Goal: Task Accomplishment & Management: Complete application form

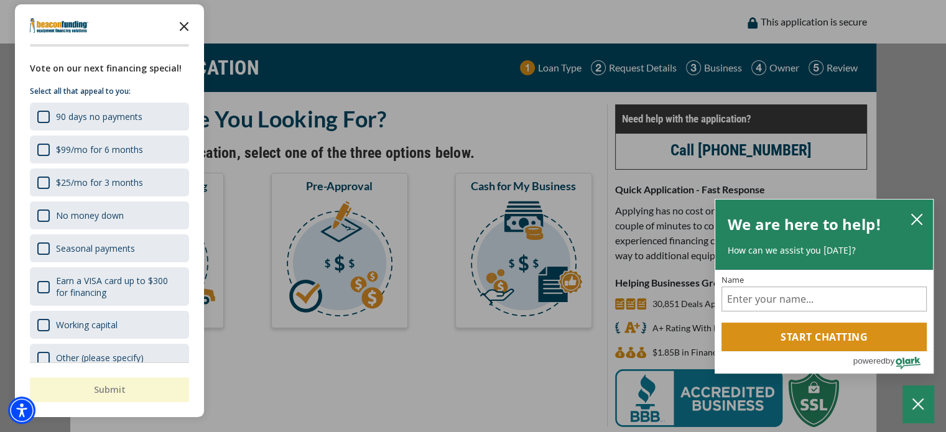
click at [186, 24] on polygon "Close the survey" at bounding box center [184, 26] width 9 height 9
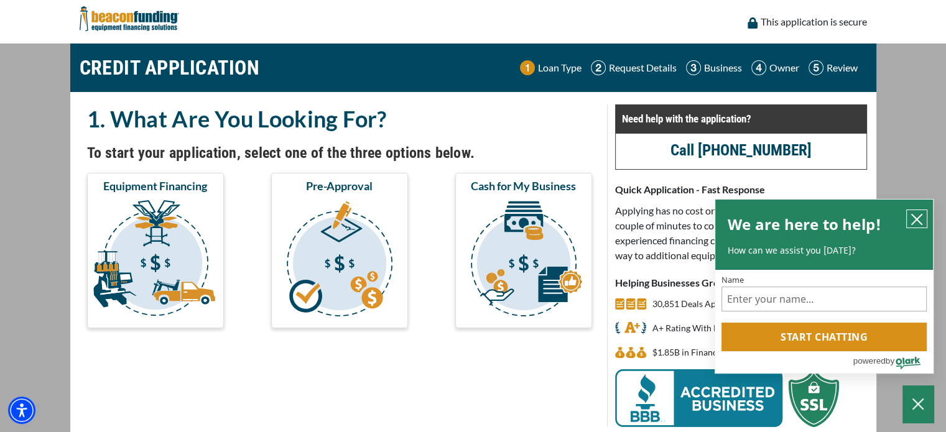
click at [909, 216] on button "close chatbox" at bounding box center [917, 218] width 20 height 17
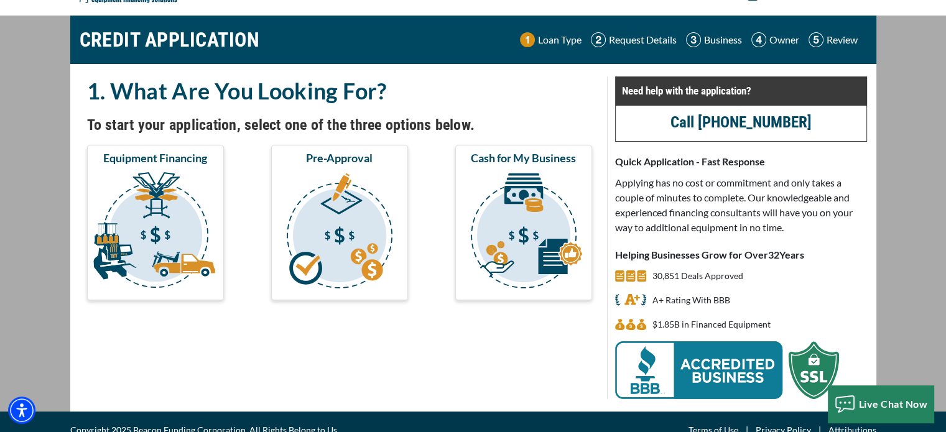
scroll to position [44, 0]
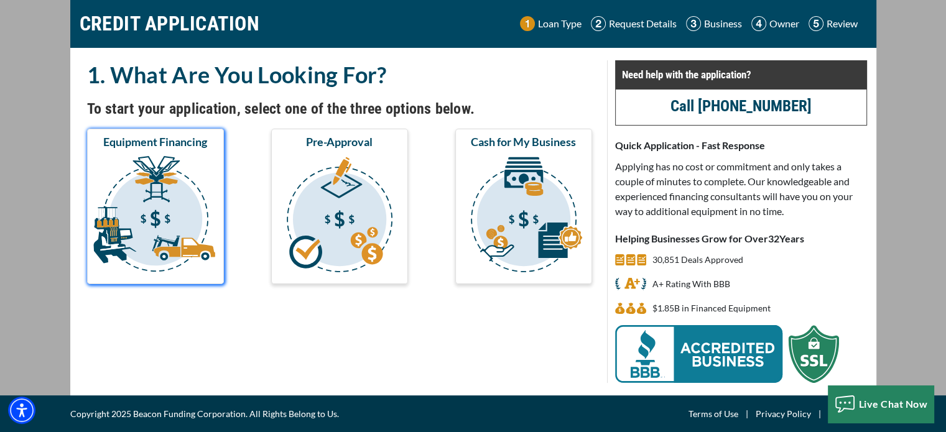
click at [162, 211] on img "submit" at bounding box center [156, 216] width 132 height 124
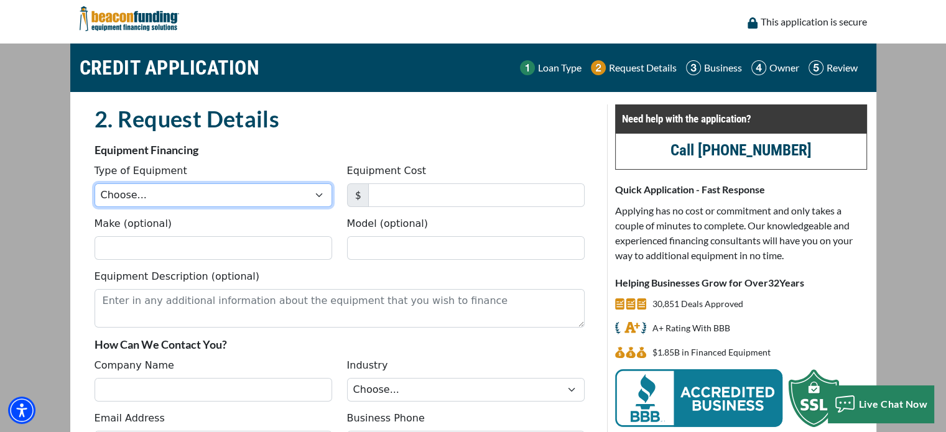
click at [322, 193] on select "Choose... Backhoe Boom/Bucket Truck Chipper Commercial Mower Crane DTG/DTF Prin…" at bounding box center [214, 195] width 238 height 24
select select "10"
click at [95, 183] on select "Choose... Backhoe Boom/Bucket Truck Chipper Commercial Mower Crane DTG/DTF Prin…" at bounding box center [214, 195] width 238 height 24
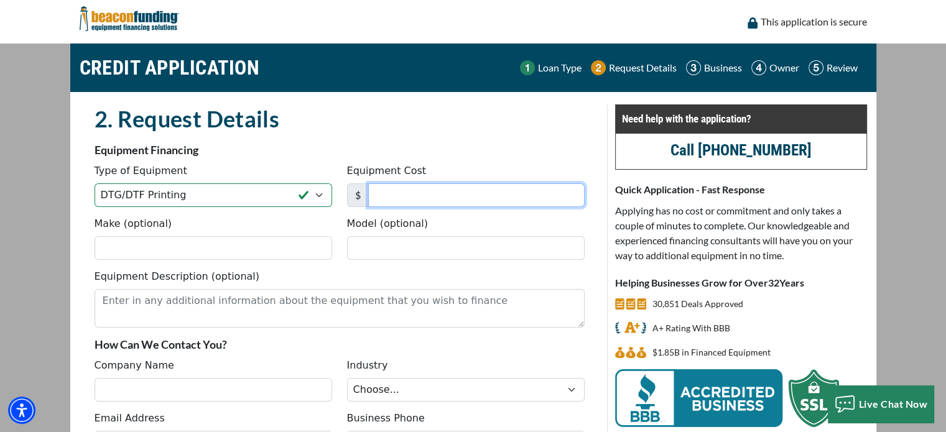
click at [413, 194] on input "Equipment Cost" at bounding box center [476, 195] width 216 height 24
type input "35,000"
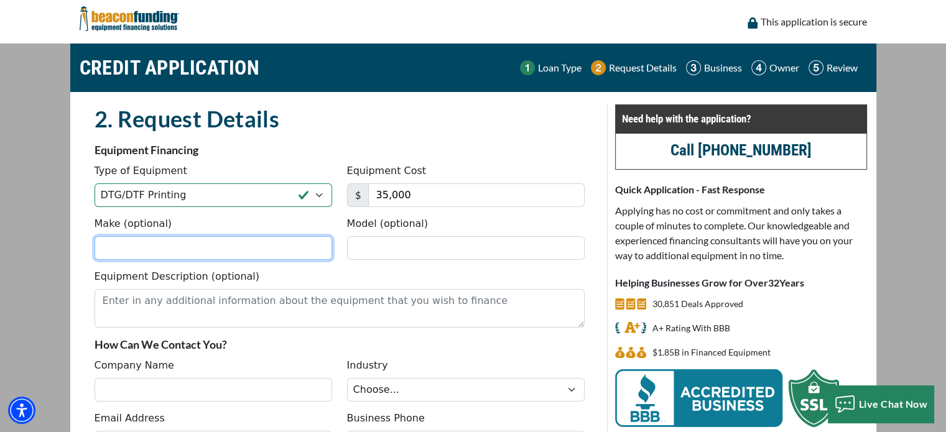
click at [205, 247] on input "Make (optional)" at bounding box center [214, 248] width 238 height 24
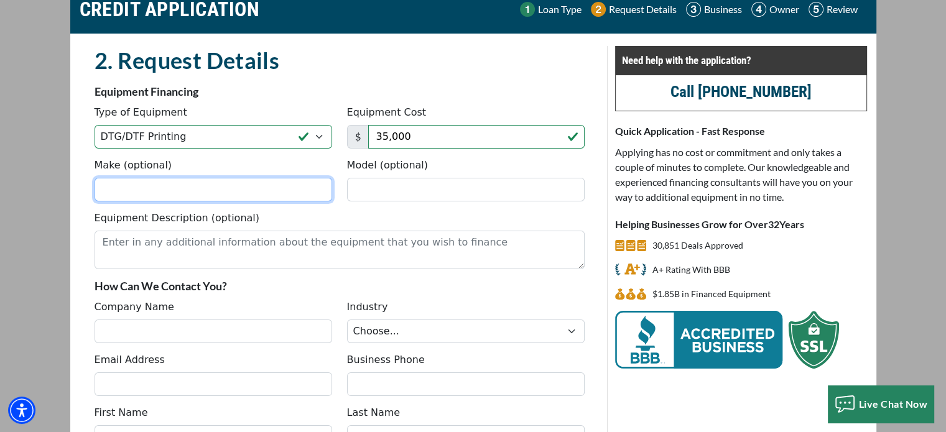
scroll to position [83, 0]
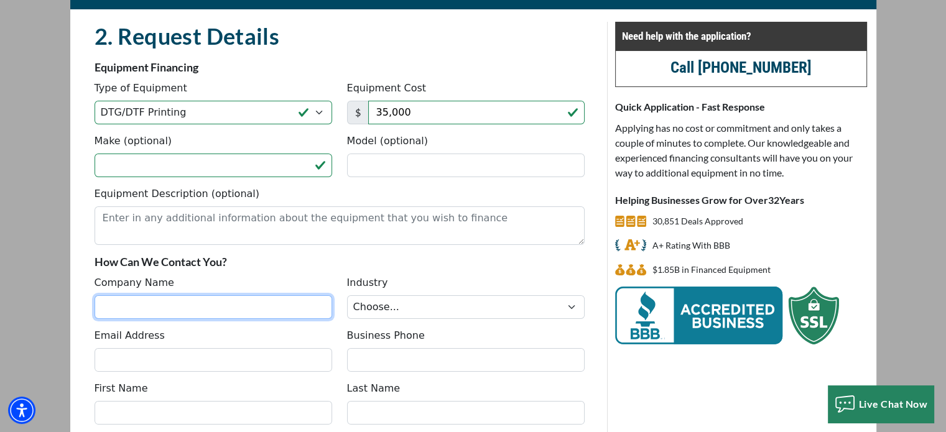
click at [167, 303] on input "Company Name" at bounding box center [214, 307] width 238 height 24
click at [127, 308] on input "Company Name" at bounding box center [214, 307] width 238 height 24
type input "Overseas autoaftermarket"
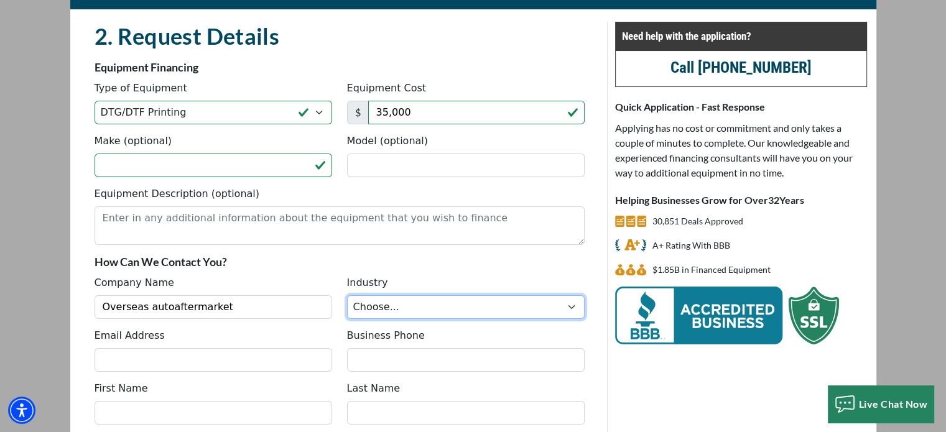
click at [427, 308] on select "Choose... Towing Landscape/Hardscape Decorated Apparel Septic Light Constructio…" at bounding box center [466, 307] width 238 height 24
select select "5"
click at [347, 295] on select "Choose... Towing Landscape/Hardscape Decorated Apparel Septic Light Constructio…" at bounding box center [466, 307] width 238 height 24
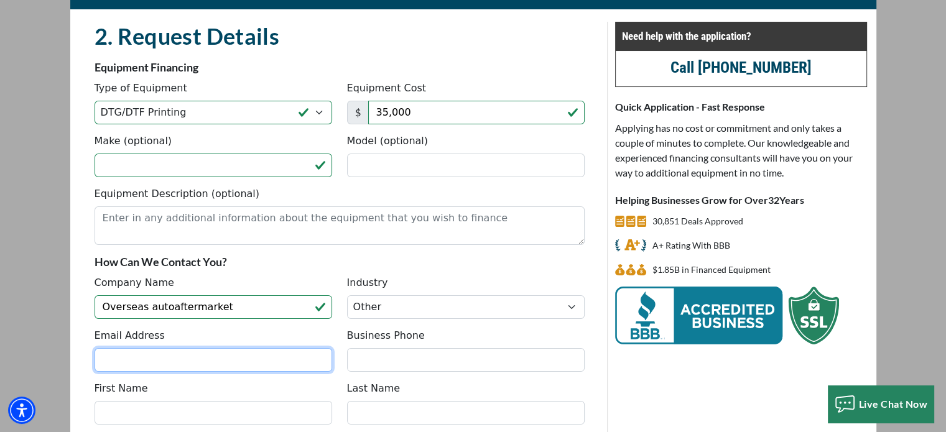
click at [149, 358] on input "Email Address" at bounding box center [214, 360] width 238 height 24
type input "reynolg@gmail.com"
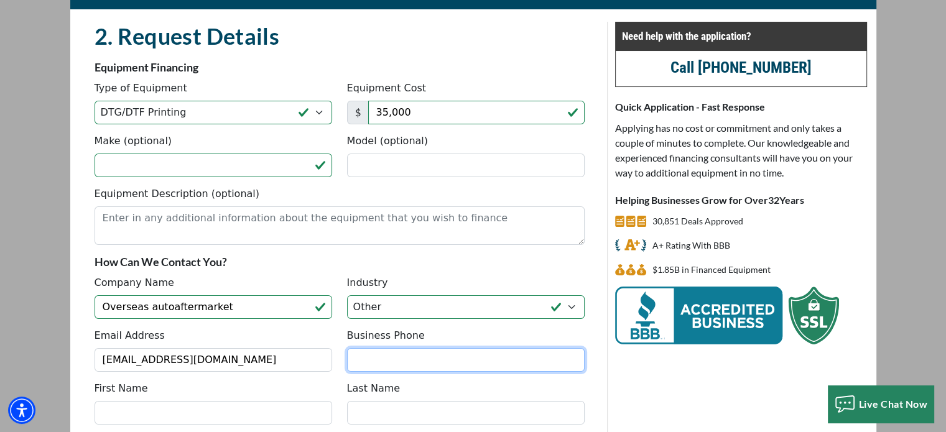
type input "9567639518"
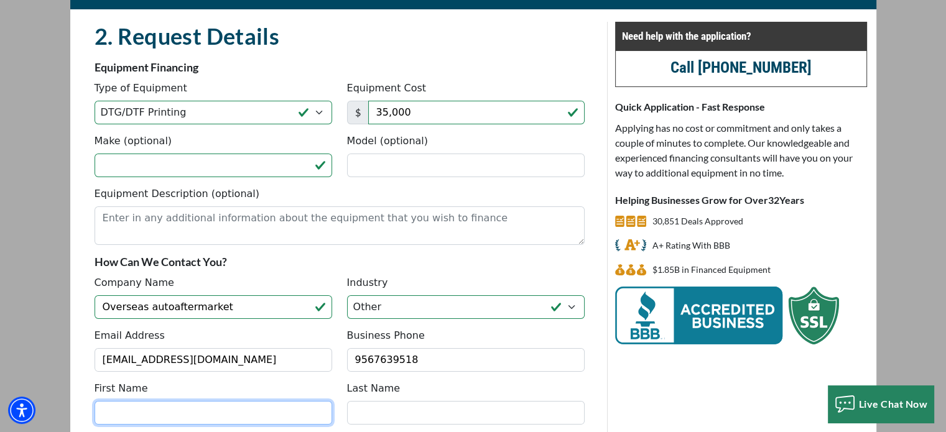
type input "Reynol"
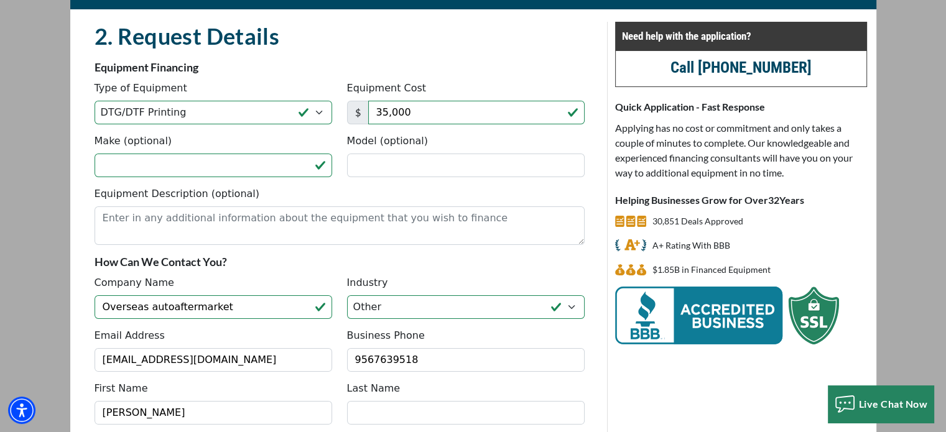
type input "Gonzalez"
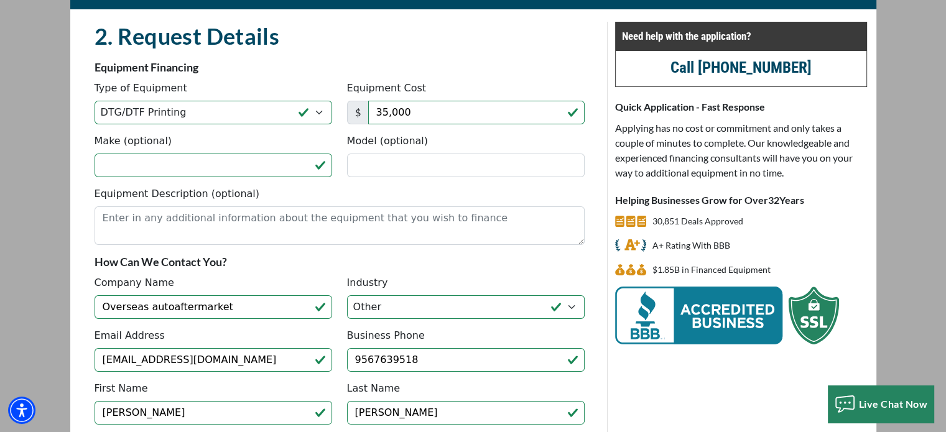
type input "(956) 763-9518"
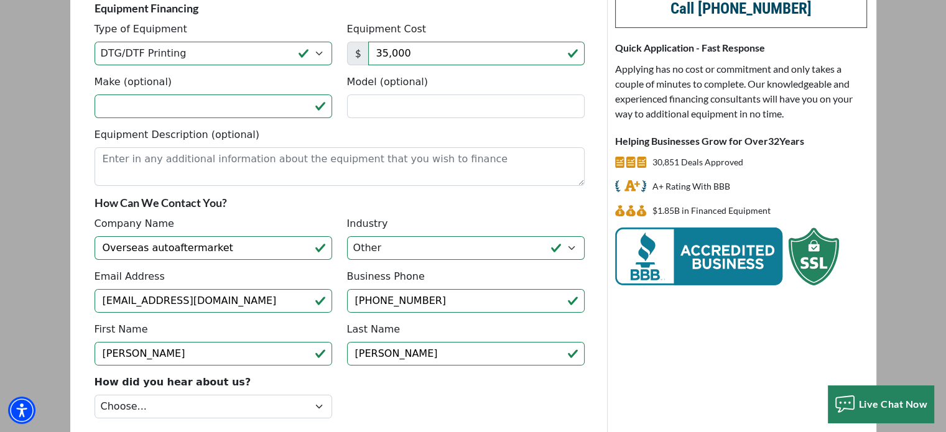
scroll to position [165, 0]
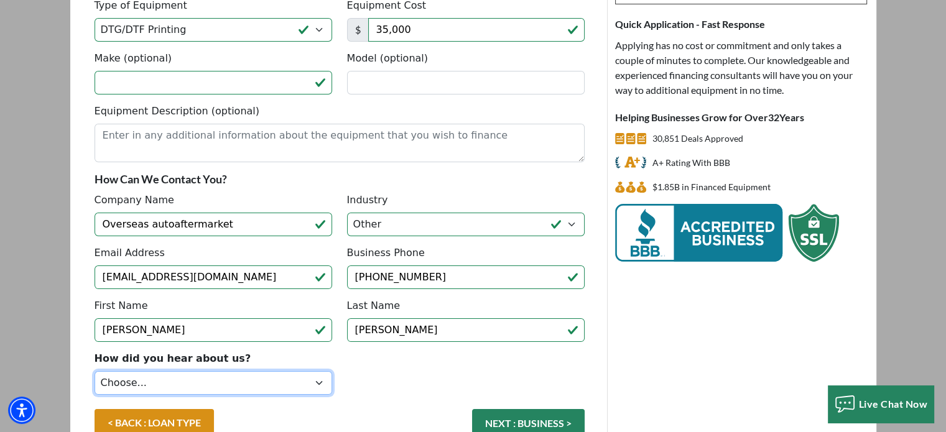
click at [315, 379] on select "Choose... Internet Search Vendor Referral Word of Mouth Client Referral Email E…" at bounding box center [214, 383] width 238 height 24
select select "8"
click at [95, 371] on select "Choose... Internet Search Vendor Referral Word of Mouth Client Referral Email E…" at bounding box center [214, 383] width 238 height 24
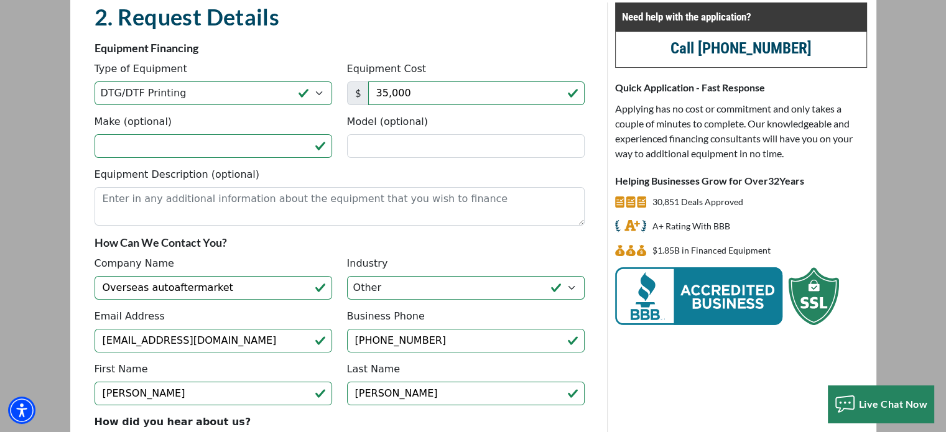
scroll to position [0, 0]
